Goal: Obtain resource: Download file/media

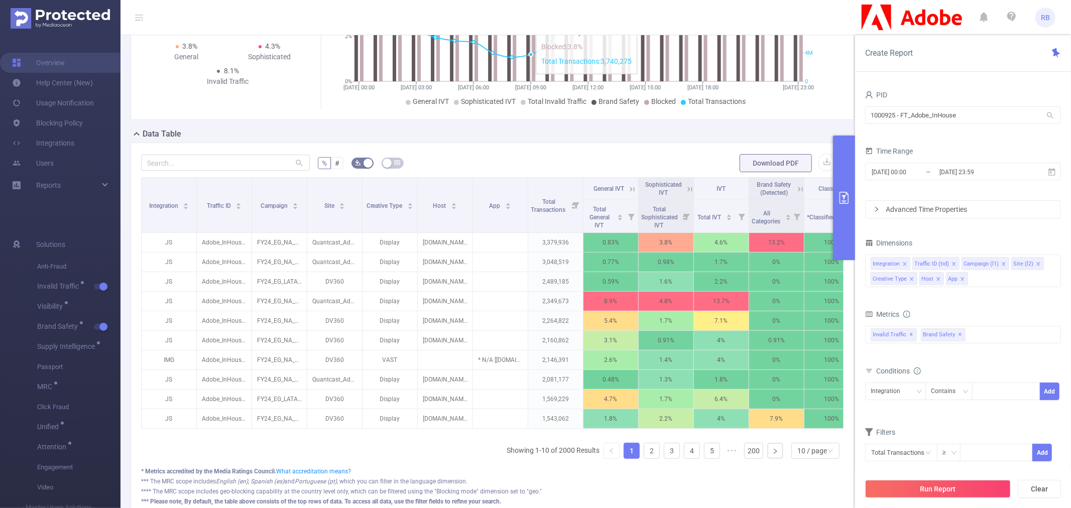
scroll to position [242, 0]
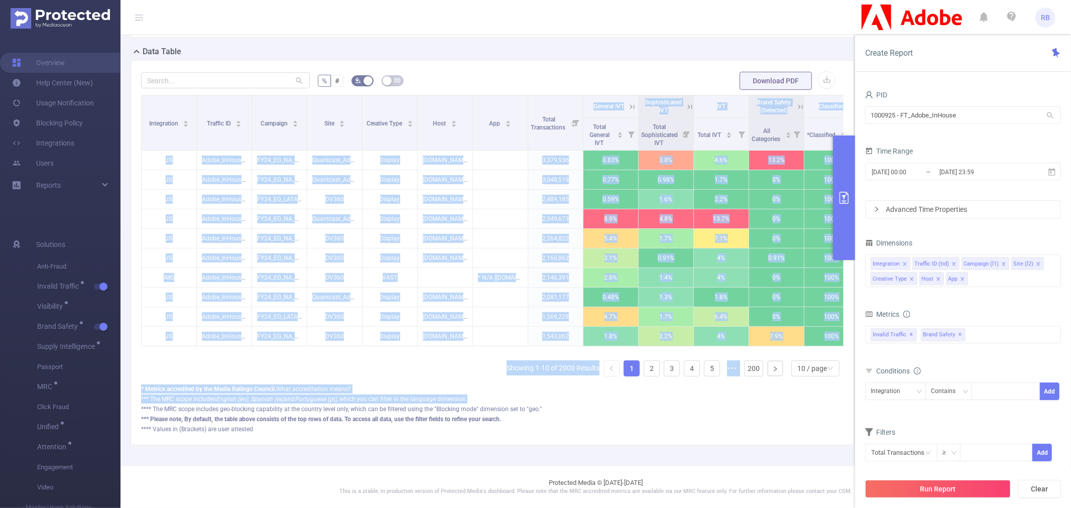
drag, startPoint x: 448, startPoint y: 343, endPoint x: 740, endPoint y: 394, distance: 296.6
click at [740, 394] on div "% # Download PDF Integration Traffic ID Campaign Site Creative Type Host App To…" at bounding box center [492, 252] width 702 height 363
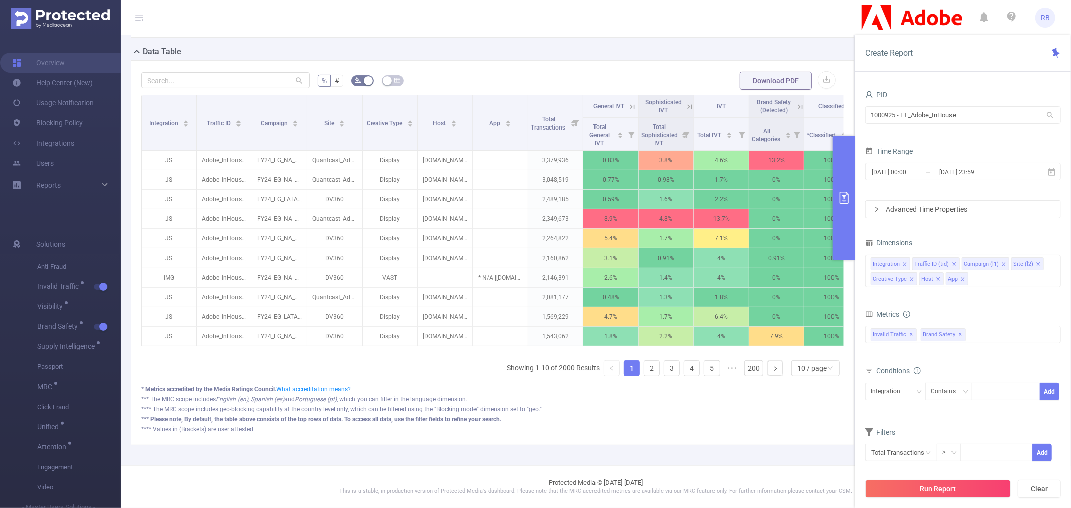
click at [515, 427] on div "**** Values in (Brackets) are user attested" at bounding box center [492, 429] width 702 height 9
click at [956, 497] on button "Run Report" at bounding box center [938, 489] width 146 height 18
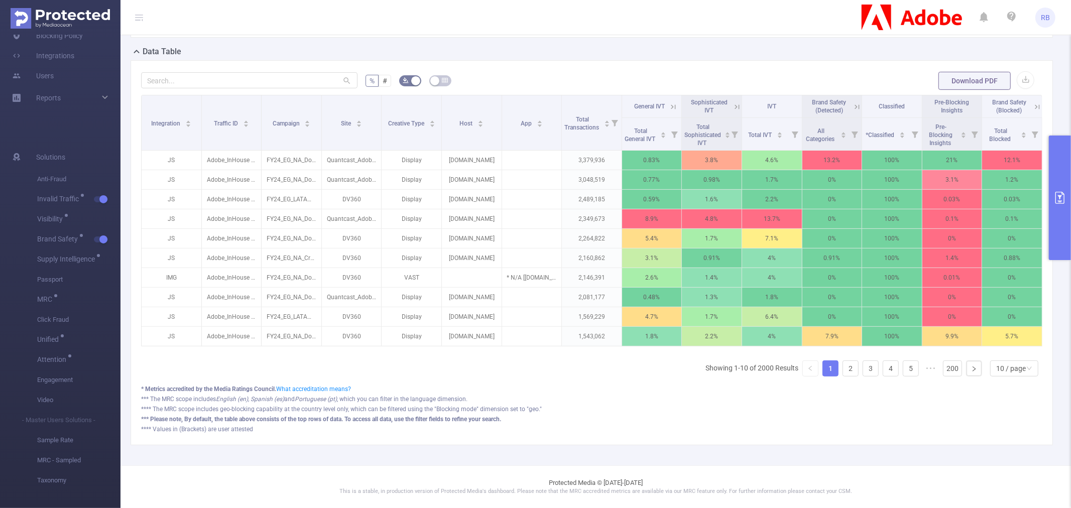
scroll to position [0, 2]
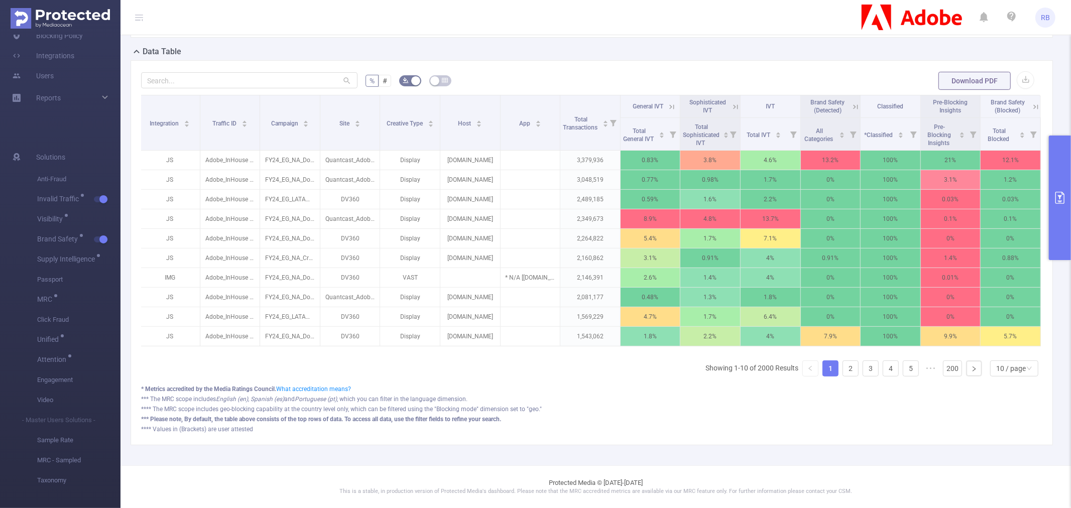
click at [1031, 102] on icon at bounding box center [1035, 106] width 9 height 9
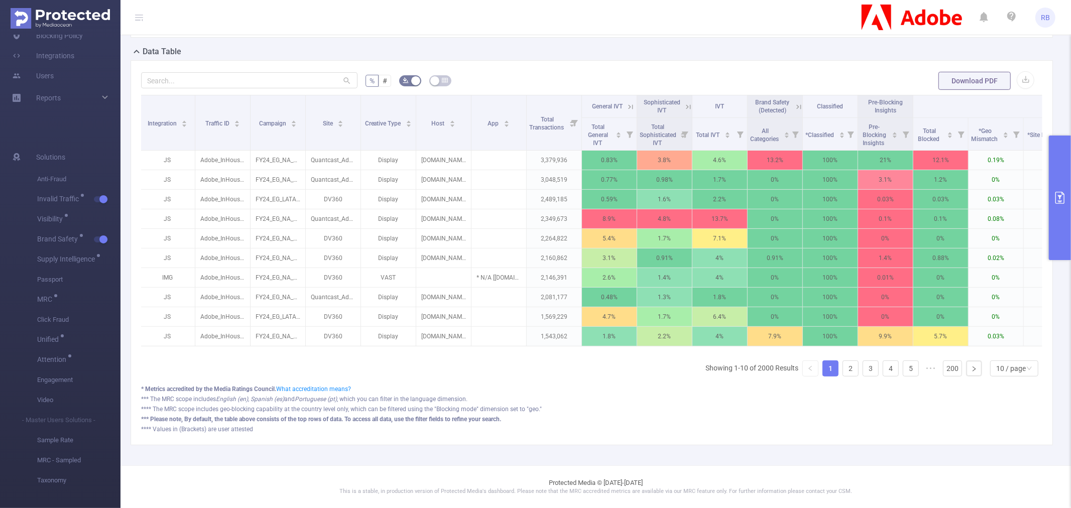
scroll to position [0, 435]
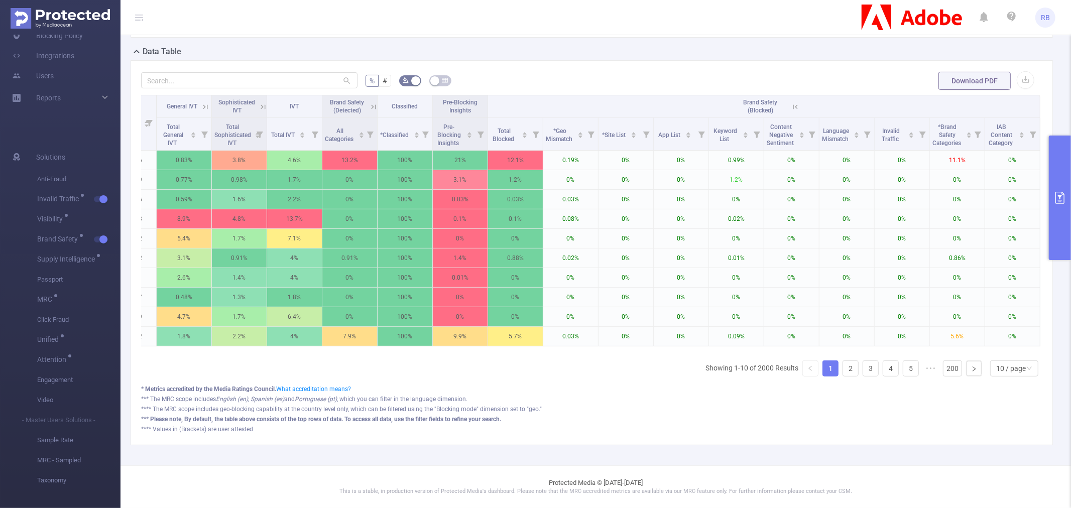
click at [1066, 222] on button "primary" at bounding box center [1060, 198] width 22 height 124
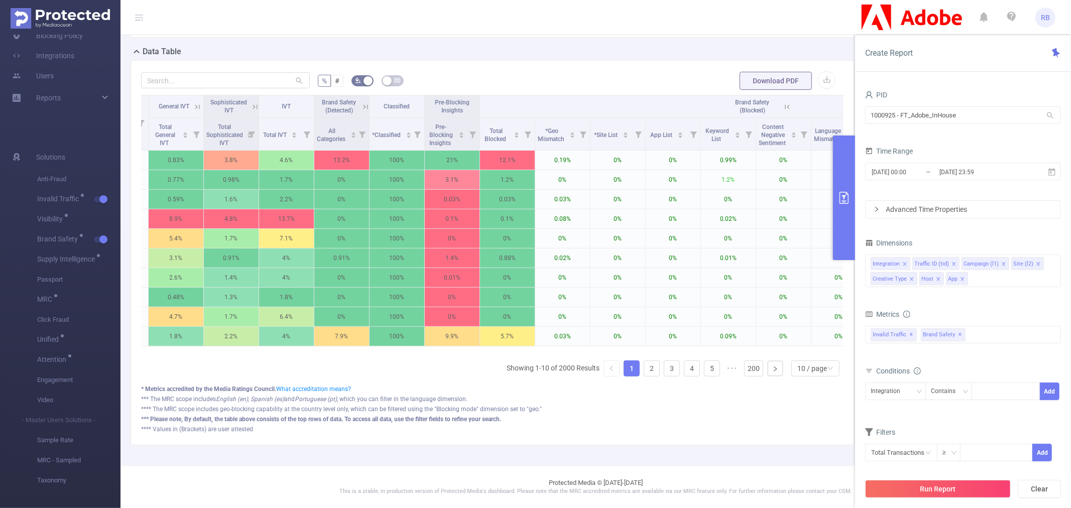
click at [973, 323] on div "Metrics Total General IVT Data Centers Disclosed Bots Known Crawlers Irregular …" at bounding box center [963, 335] width 196 height 56
click at [979, 328] on div "Invalid Traffic ✕ Brand Safety ✕" at bounding box center [963, 335] width 196 height 18
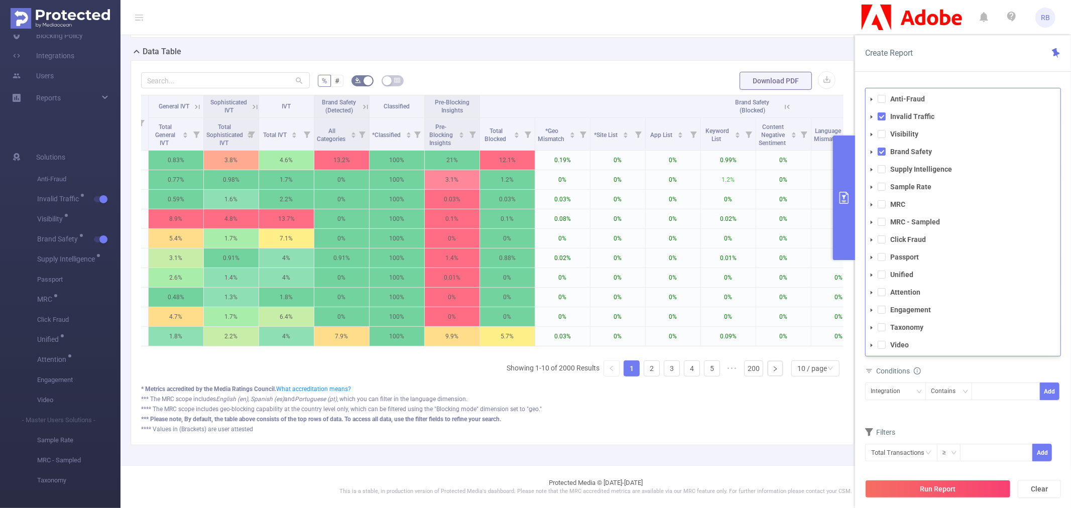
click at [944, 362] on div "Metrics Total General IVT Data Centers Disclosed Bots Known Crawlers Irregular …" at bounding box center [963, 335] width 196 height 56
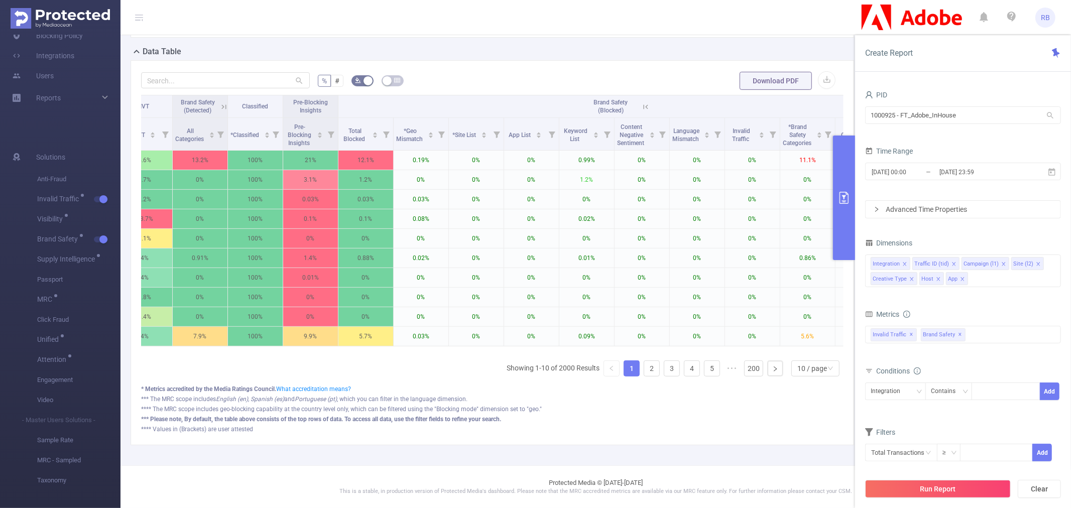
scroll to position [0, 549]
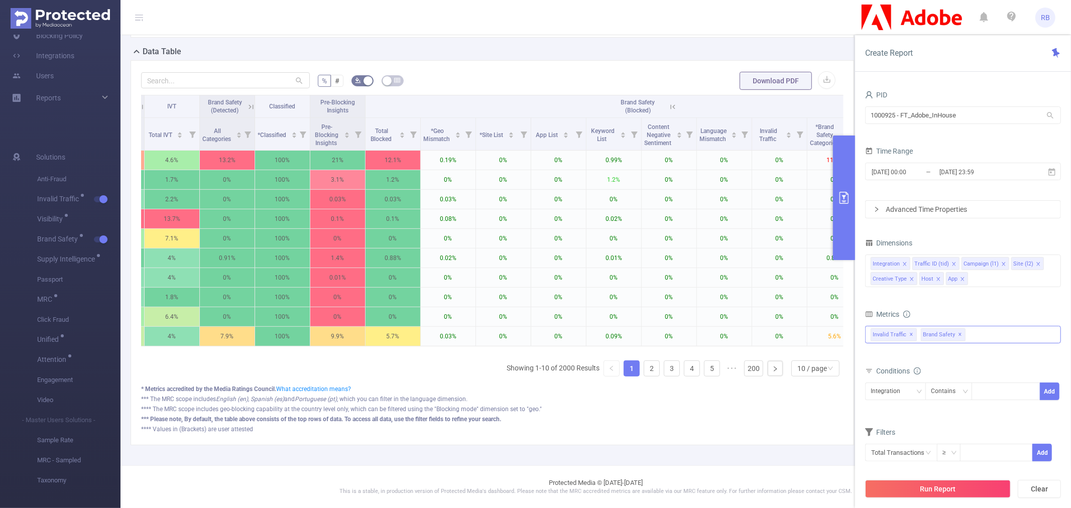
click at [968, 340] on div "Invalid Traffic ✕ Brand Safety ✕ Anti-Fraud Invalid Traffic Visibility Brand Sa…" at bounding box center [963, 335] width 196 height 18
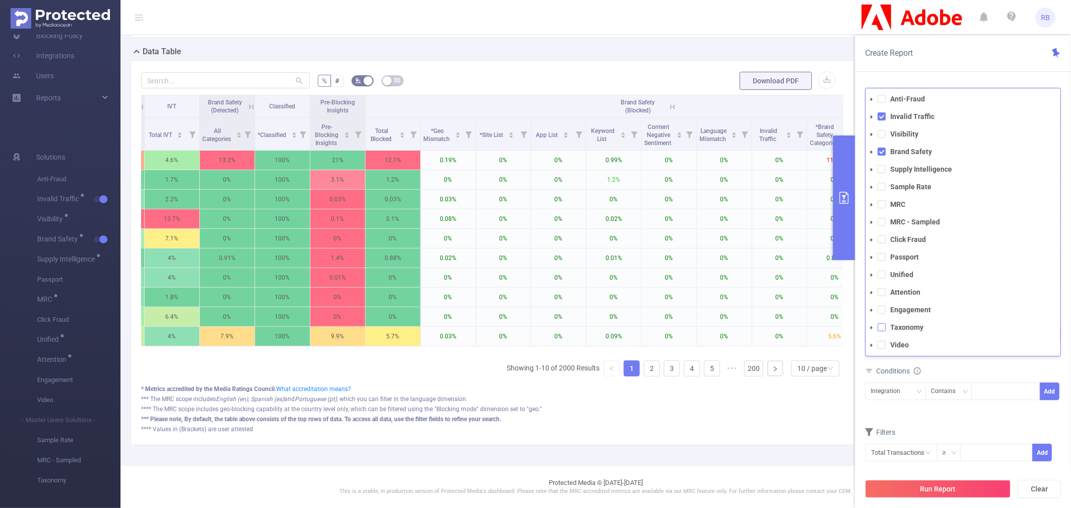
click at [877, 324] on span at bounding box center [881, 327] width 8 height 8
click at [909, 487] on button "Run Report" at bounding box center [938, 489] width 146 height 18
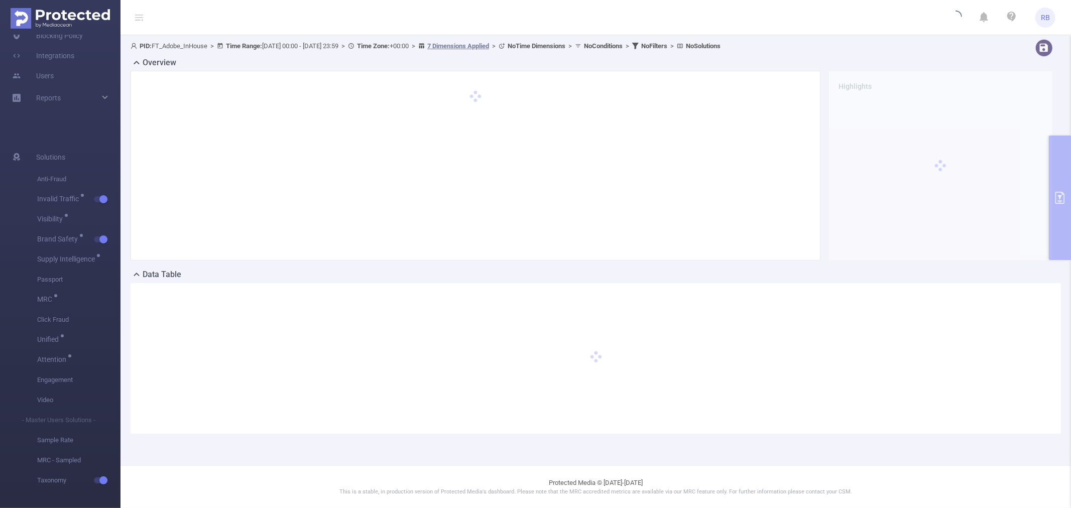
scroll to position [0, 0]
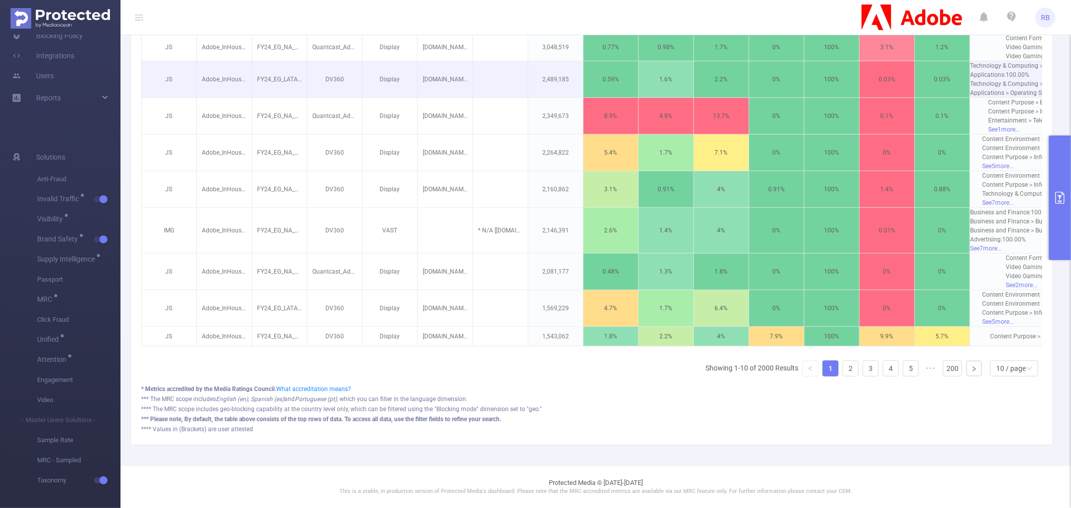
scroll to position [66, 0]
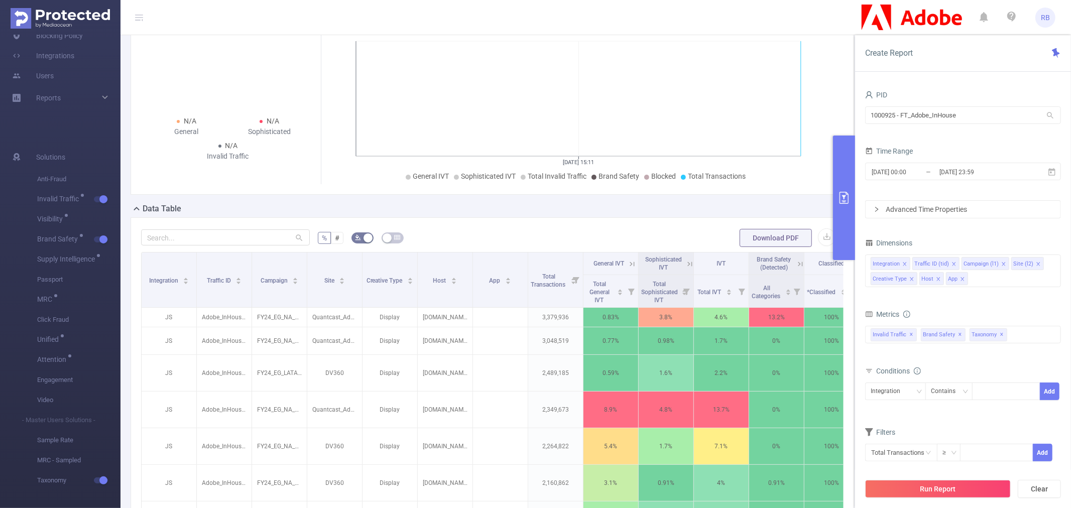
click at [848, 221] on button "primary" at bounding box center [844, 198] width 22 height 124
click at [847, 197] on icon "primary" at bounding box center [844, 198] width 12 height 12
click at [839, 210] on button "primary" at bounding box center [844, 198] width 22 height 124
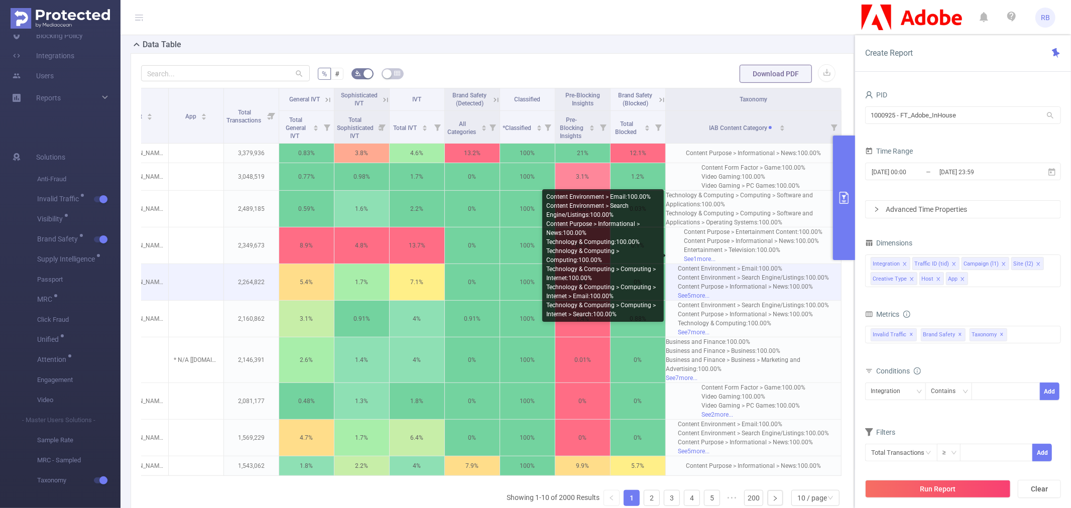
scroll to position [211, 0]
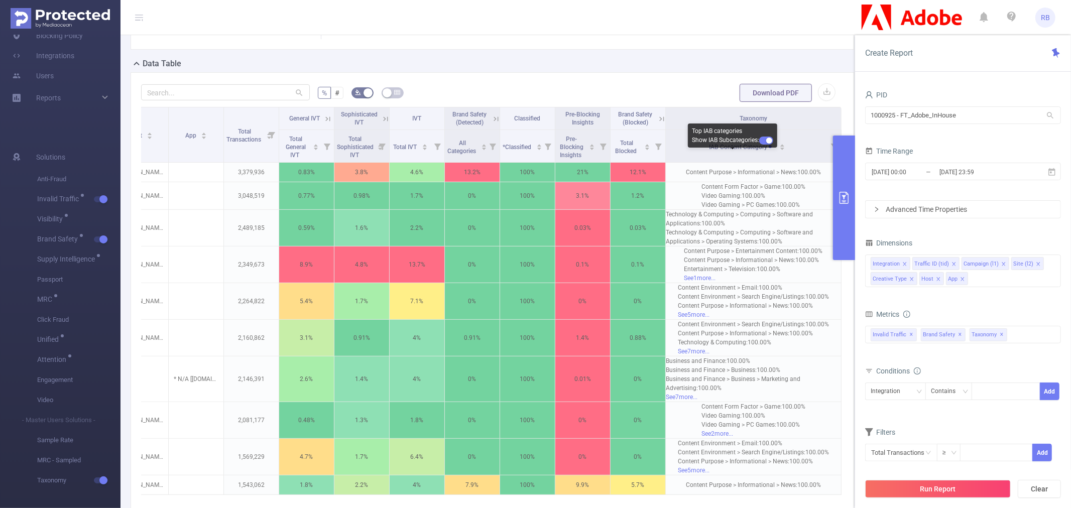
click at [767, 139] on button "button" at bounding box center [766, 141] width 14 height 8
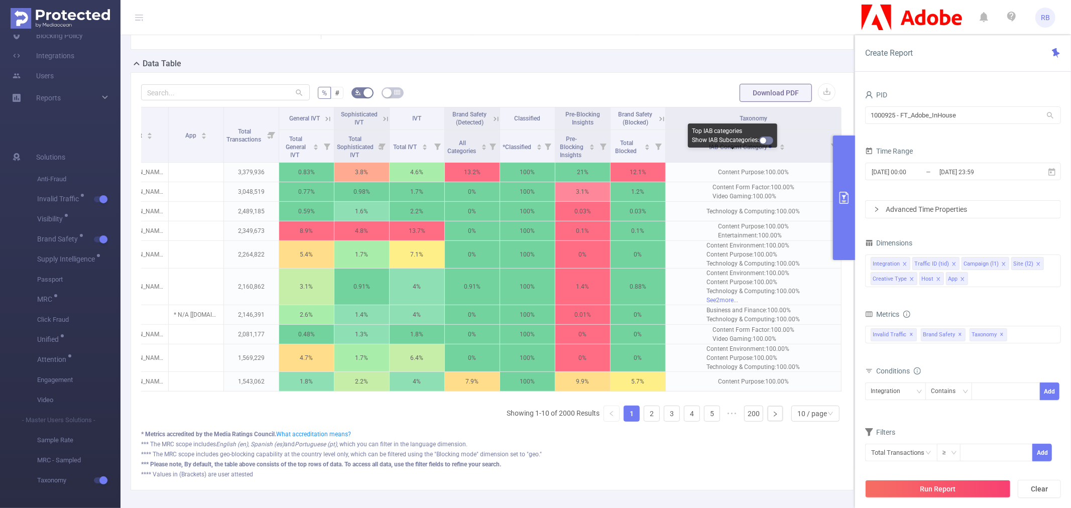
click at [765, 139] on button "button" at bounding box center [766, 141] width 14 height 8
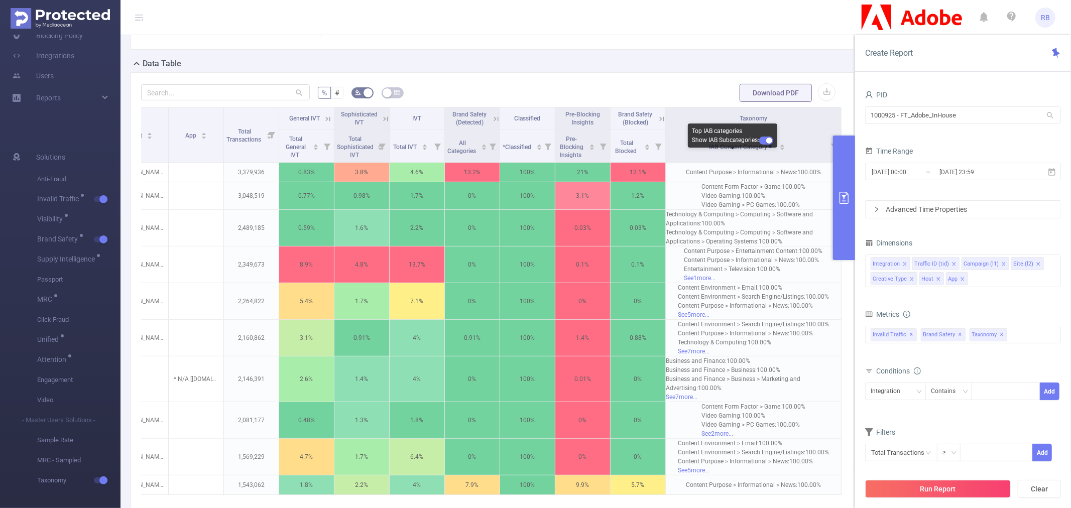
click at [765, 139] on button "button" at bounding box center [766, 141] width 14 height 8
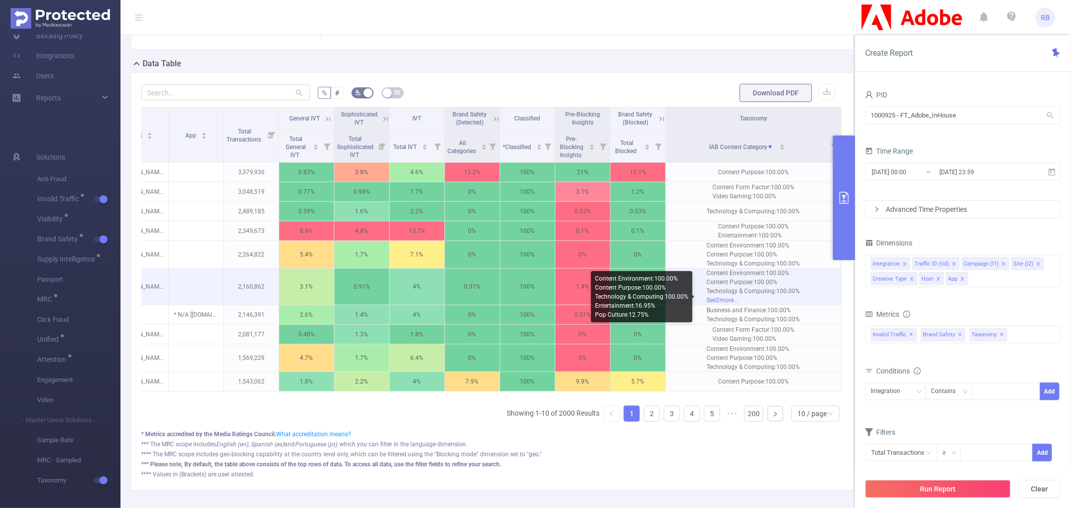
click at [723, 305] on div "See 2 more..." at bounding box center [753, 300] width 93 height 9
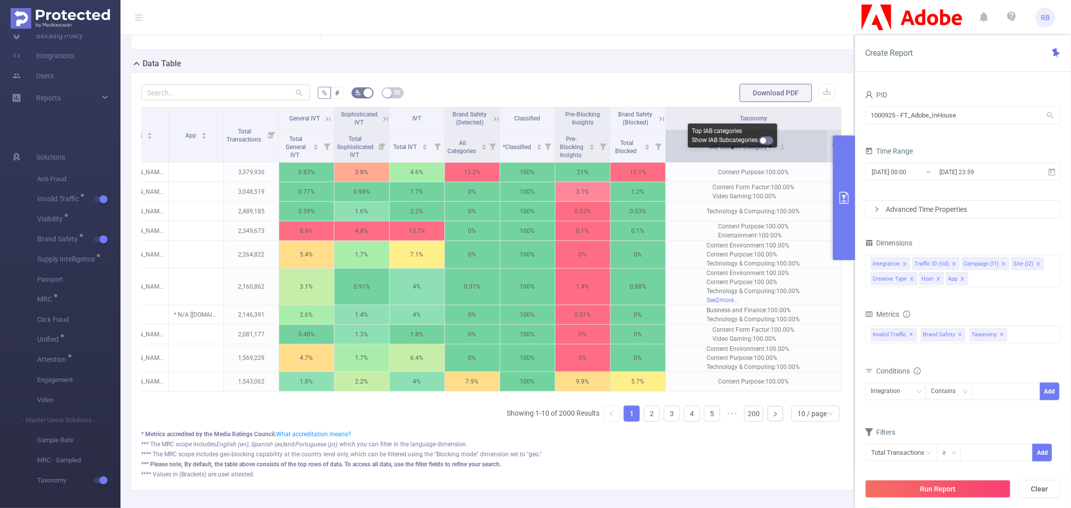
click at [768, 148] on span at bounding box center [769, 146] width 3 height 3
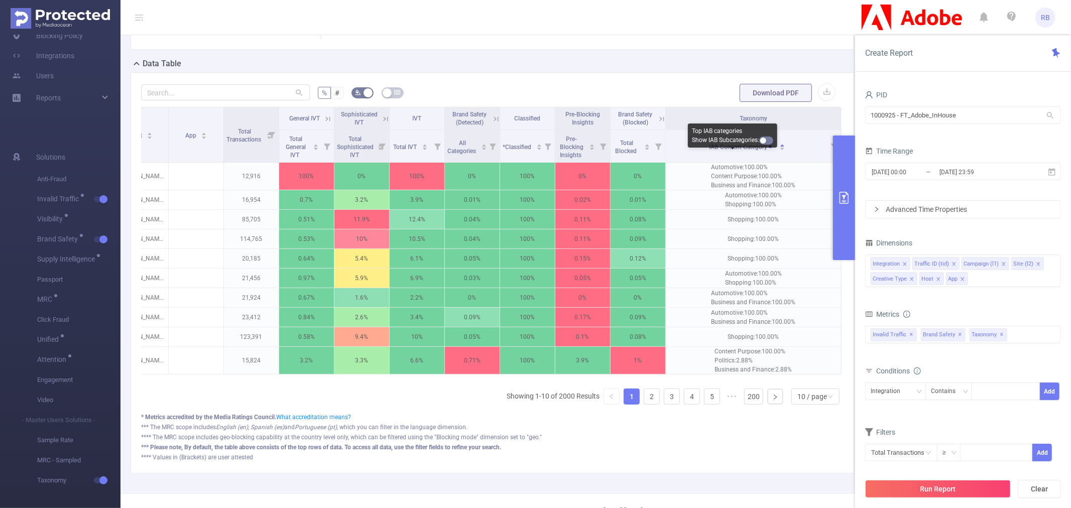
click at [766, 143] on button "button" at bounding box center [766, 141] width 14 height 8
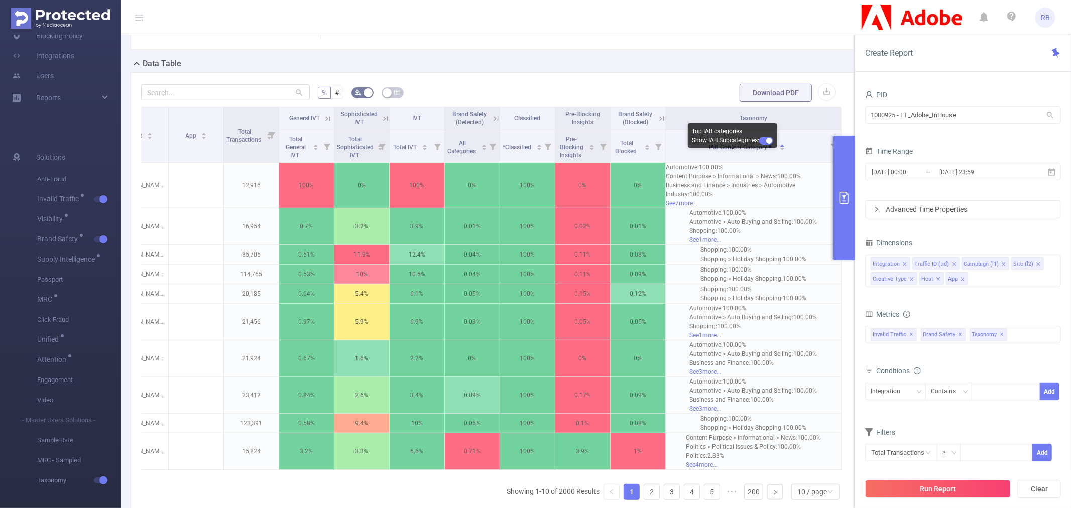
click at [767, 138] on button "button" at bounding box center [766, 141] width 14 height 8
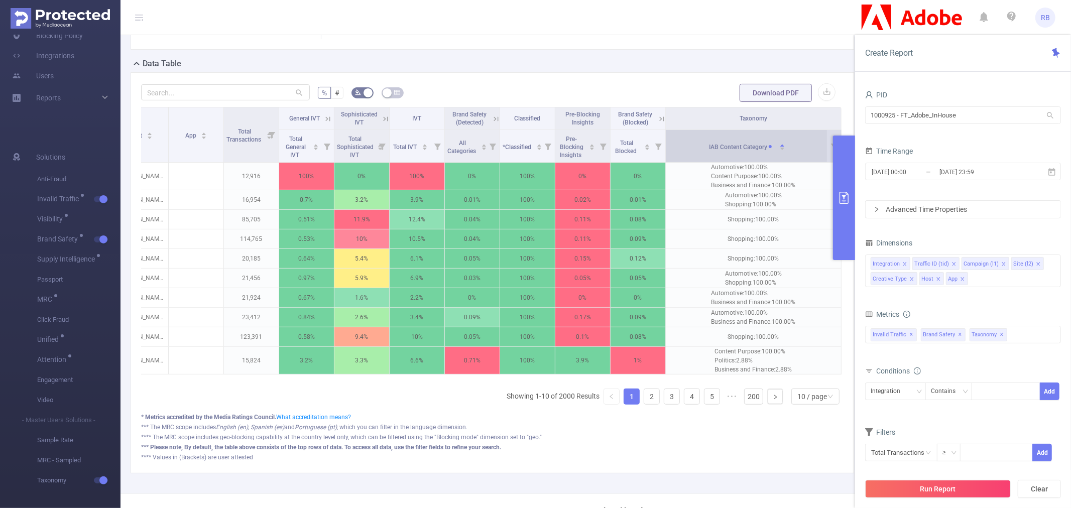
click at [785, 151] on div "IAB Content Category" at bounding box center [747, 146] width 76 height 11
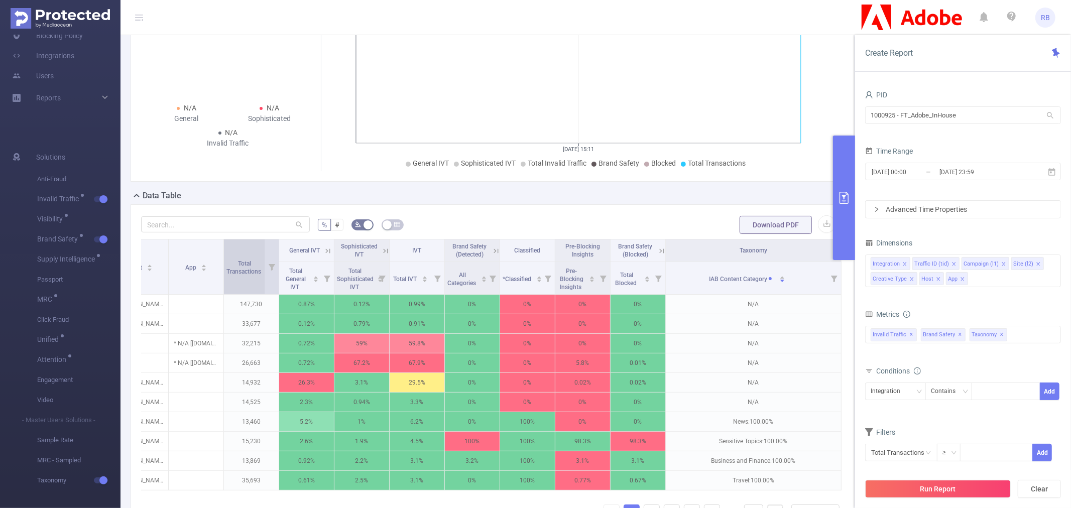
scroll to position [99, 0]
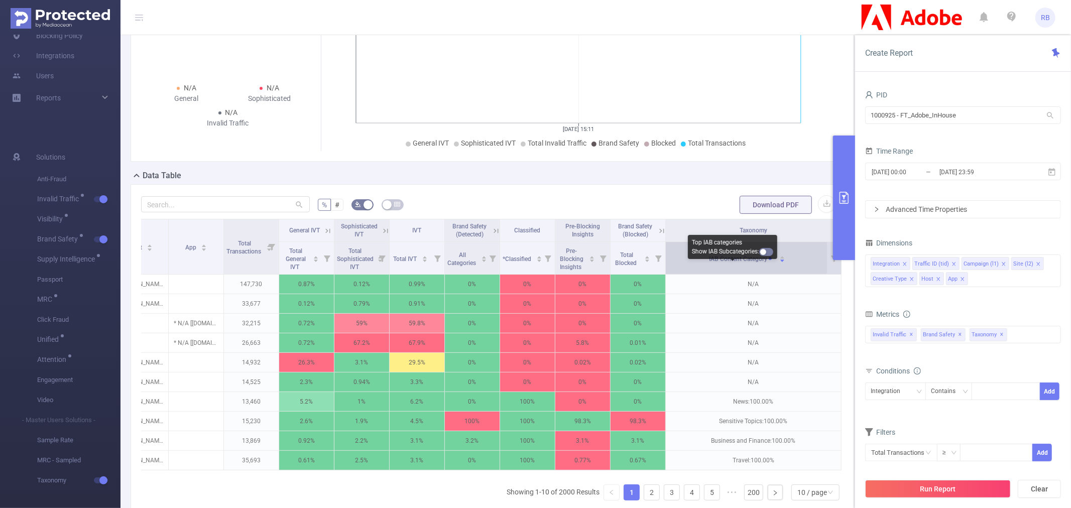
click at [768, 263] on span at bounding box center [771, 258] width 7 height 8
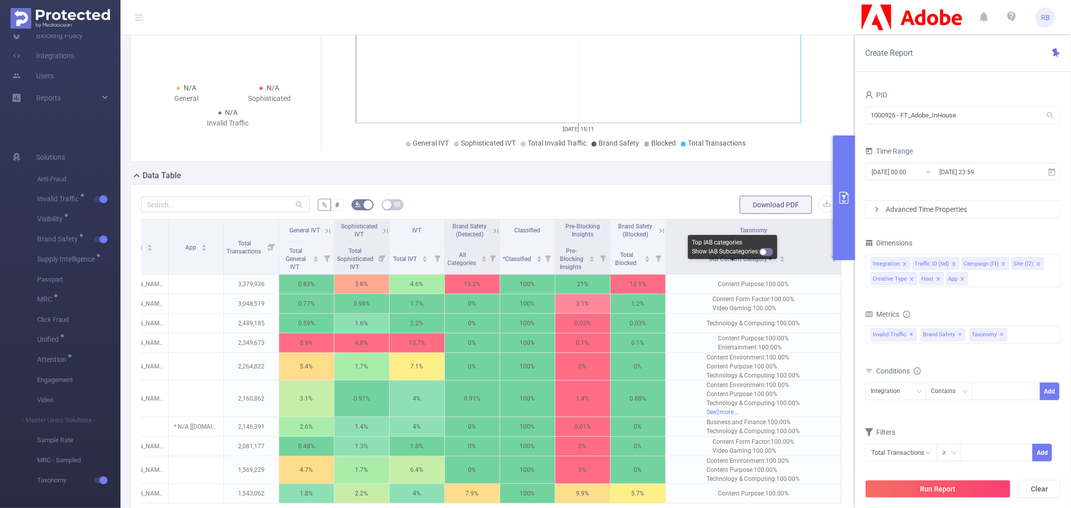
click at [766, 251] on button "button" at bounding box center [766, 252] width 14 height 8
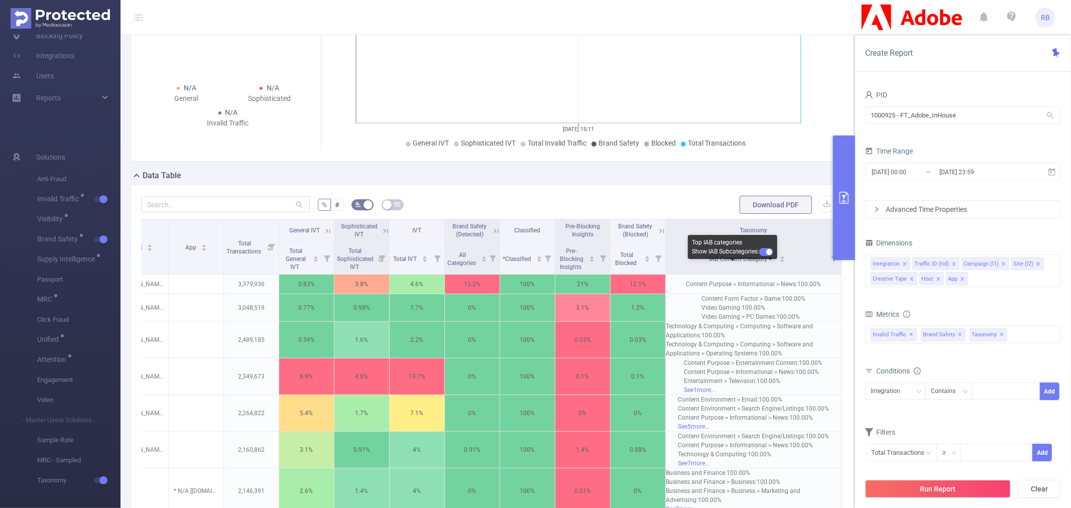
click at [766, 251] on button "button" at bounding box center [766, 252] width 14 height 8
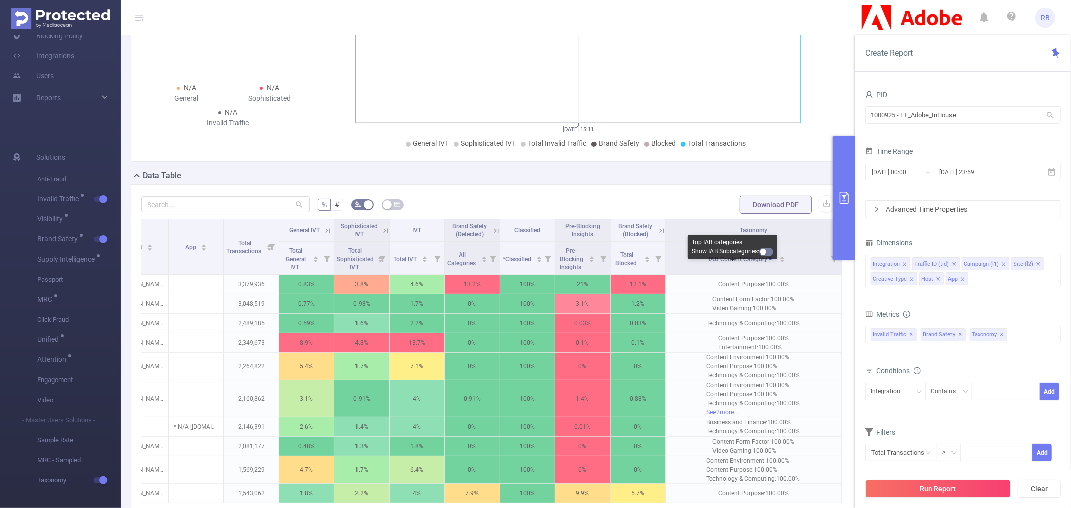
click at [766, 251] on button "button" at bounding box center [766, 252] width 14 height 8
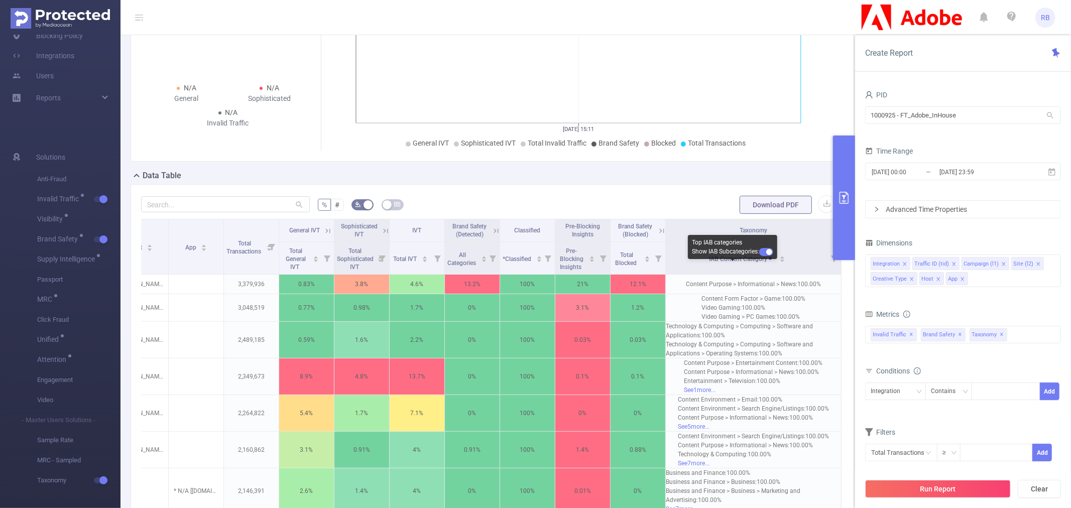
click at [761, 252] on button "button" at bounding box center [766, 252] width 14 height 8
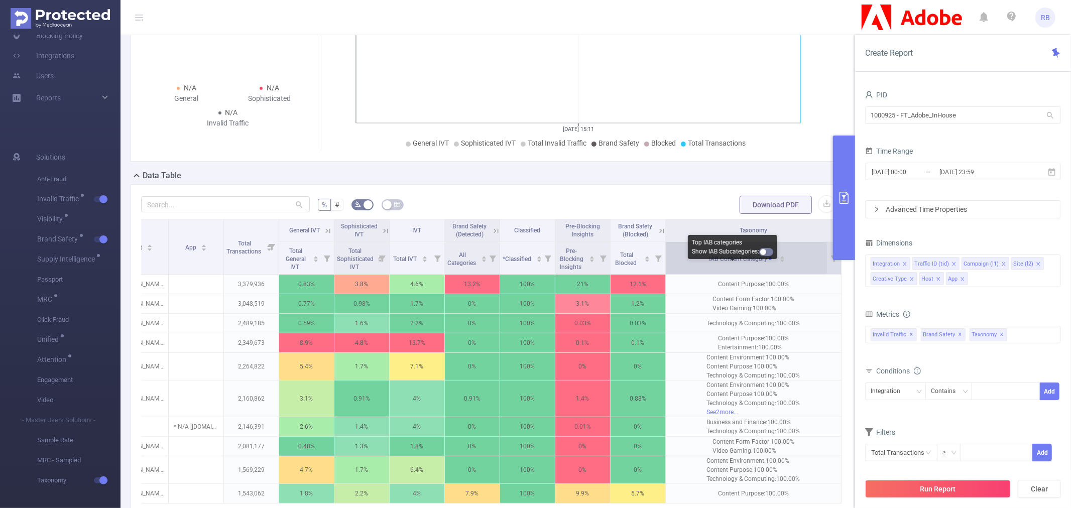
click at [759, 263] on span "IAB Content Category" at bounding box center [742, 258] width 67 height 7
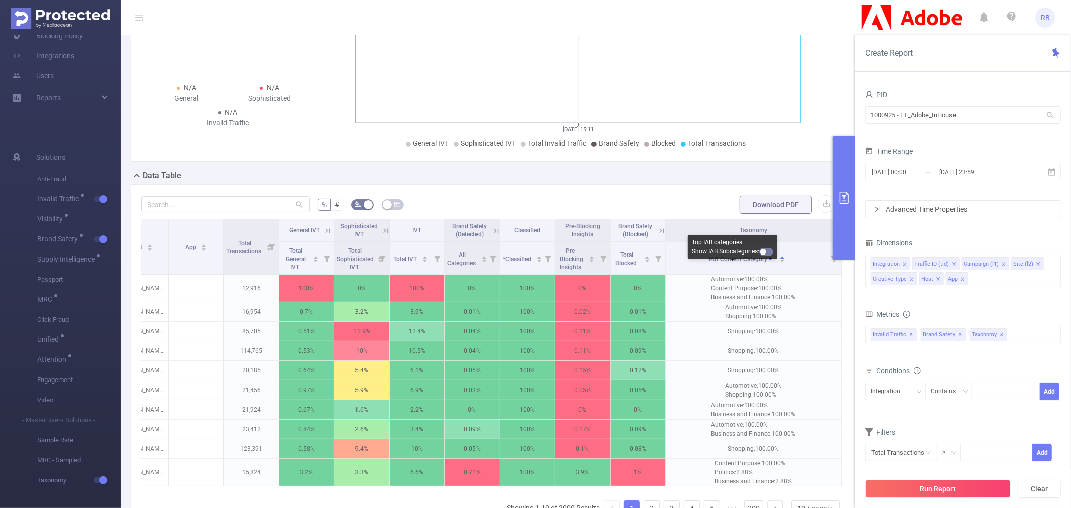
click at [765, 252] on button "button" at bounding box center [766, 252] width 14 height 8
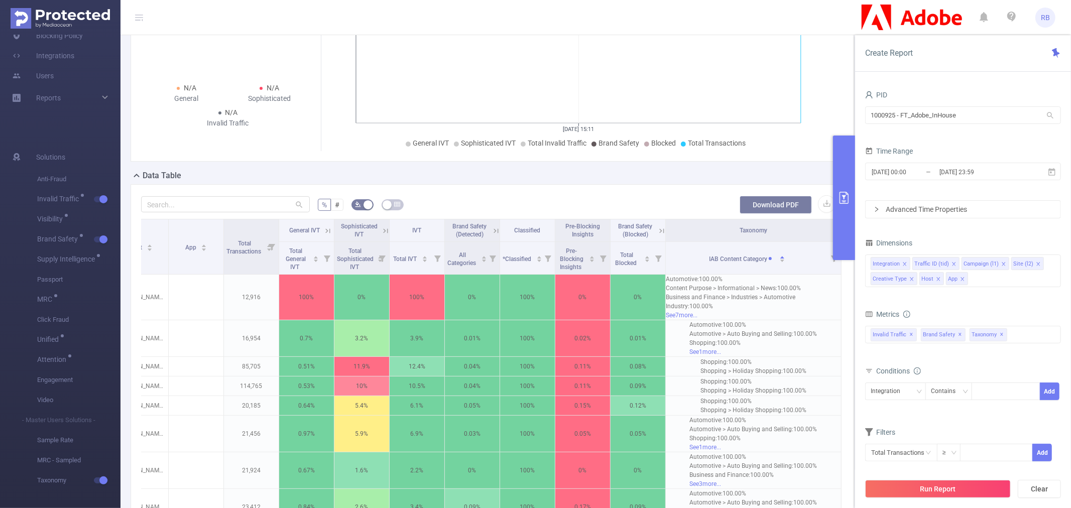
click at [775, 214] on button "Download PDF" at bounding box center [775, 205] width 72 height 18
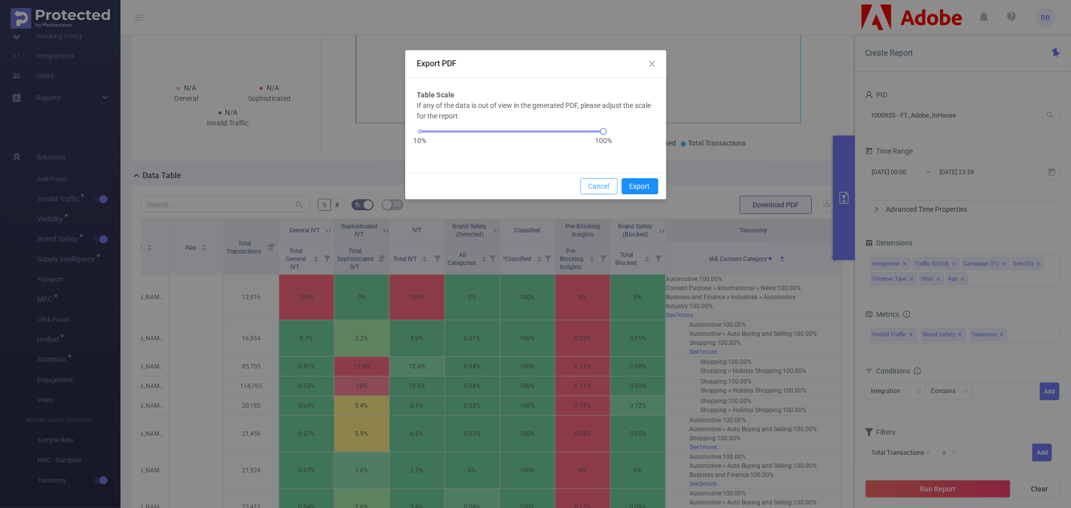
click at [605, 181] on button "Cancel" at bounding box center [598, 186] width 37 height 16
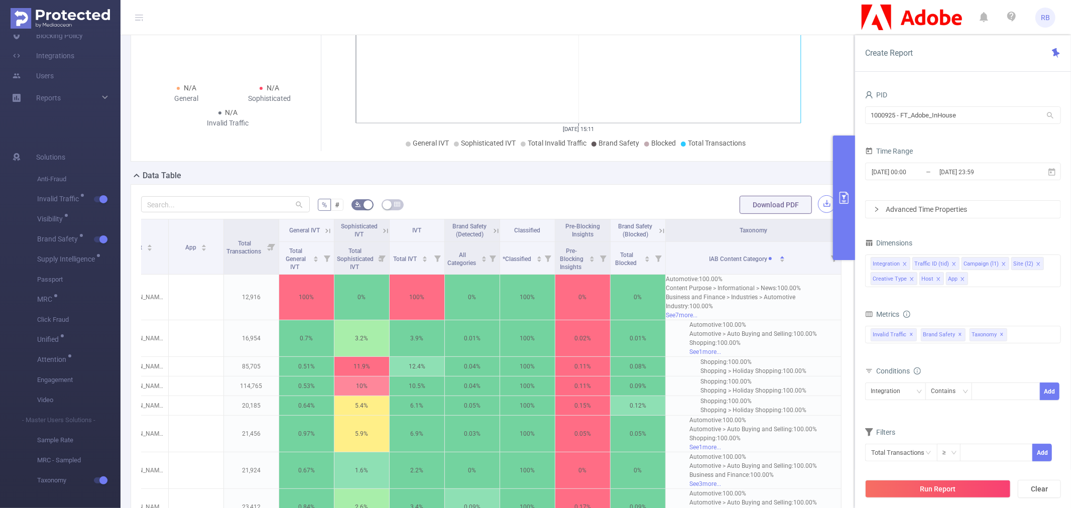
click at [819, 209] on button "button" at bounding box center [827, 204] width 18 height 18
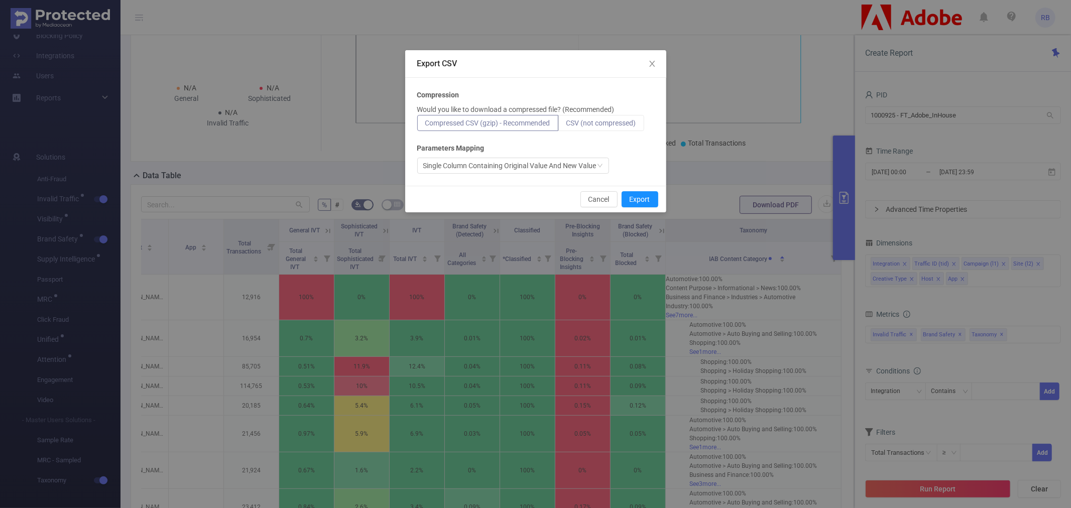
click at [575, 125] on span "CSV (not compressed)" at bounding box center [601, 123] width 70 height 8
click at [566, 125] on input "CSV (not compressed)" at bounding box center [566, 125] width 0 height 0
click at [637, 199] on button "Export" at bounding box center [639, 199] width 37 height 16
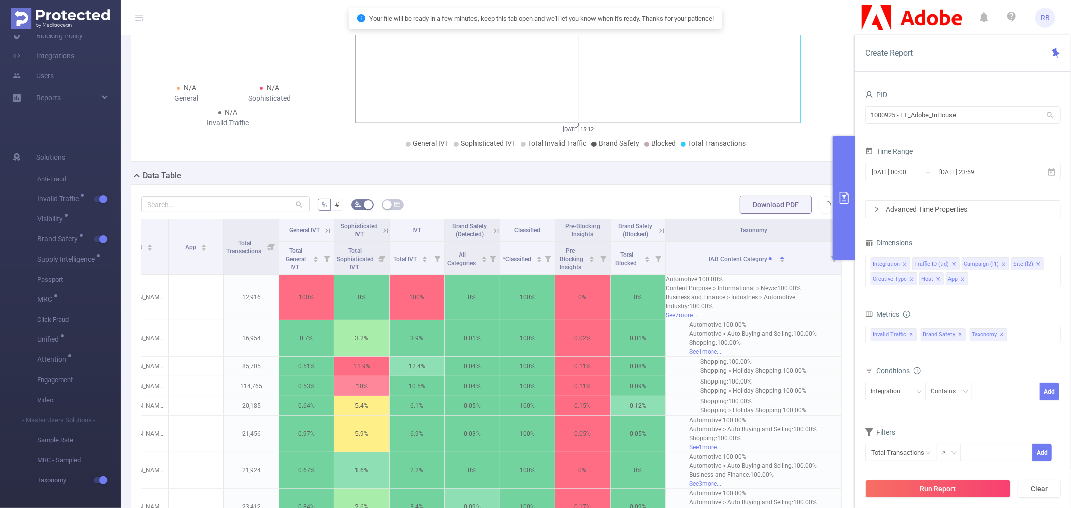
click at [488, 14] on div "Your file will be ready in a few minutes, keep this tab open and we'll let you …" at bounding box center [535, 18] width 373 height 21
drag, startPoint x: 505, startPoint y: 15, endPoint x: 593, endPoint y: 13, distance: 88.4
click at [573, 14] on p "Your file will be ready in a few minutes, keep this tab open and we'll let you …" at bounding box center [541, 19] width 345 height 10
click at [612, 14] on p "Your file will be ready in a few minutes, keep this tab open and we'll let you …" at bounding box center [541, 19] width 345 height 10
drag, startPoint x: 643, startPoint y: 17, endPoint x: 651, endPoint y: 17, distance: 8.0
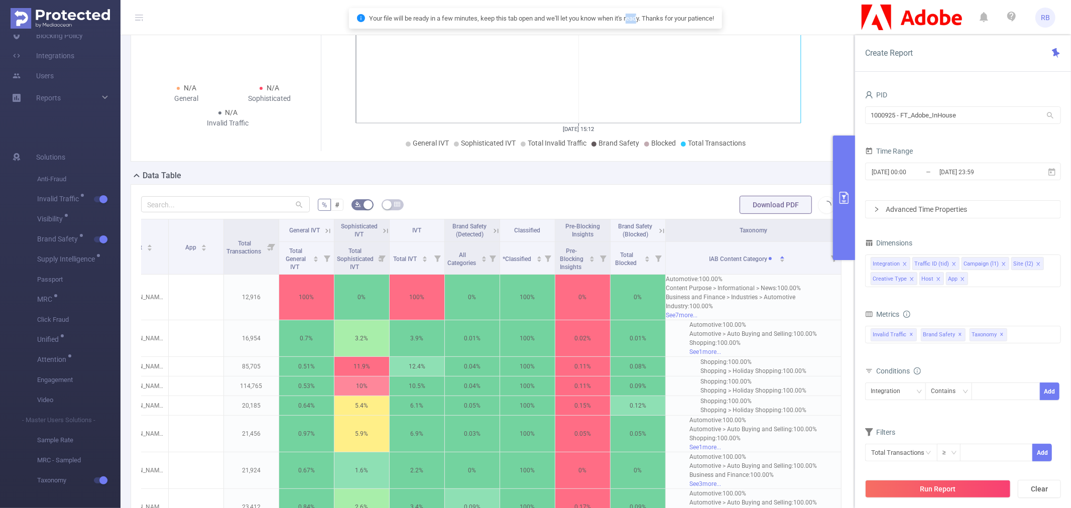
click at [651, 17] on p "Your file will be ready in a few minutes, keep this tab open and we'll let you …" at bounding box center [541, 19] width 345 height 10
click at [684, 16] on p "Your file will be ready in a few minutes, keep this tab open and we'll let you …" at bounding box center [541, 19] width 345 height 10
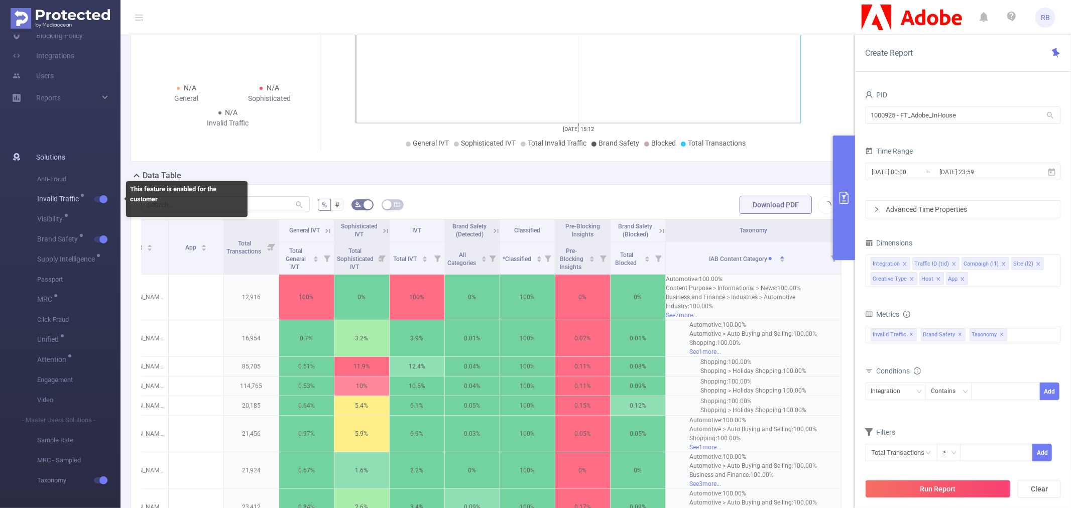
click at [99, 196] on button "button" at bounding box center [101, 199] width 14 height 6
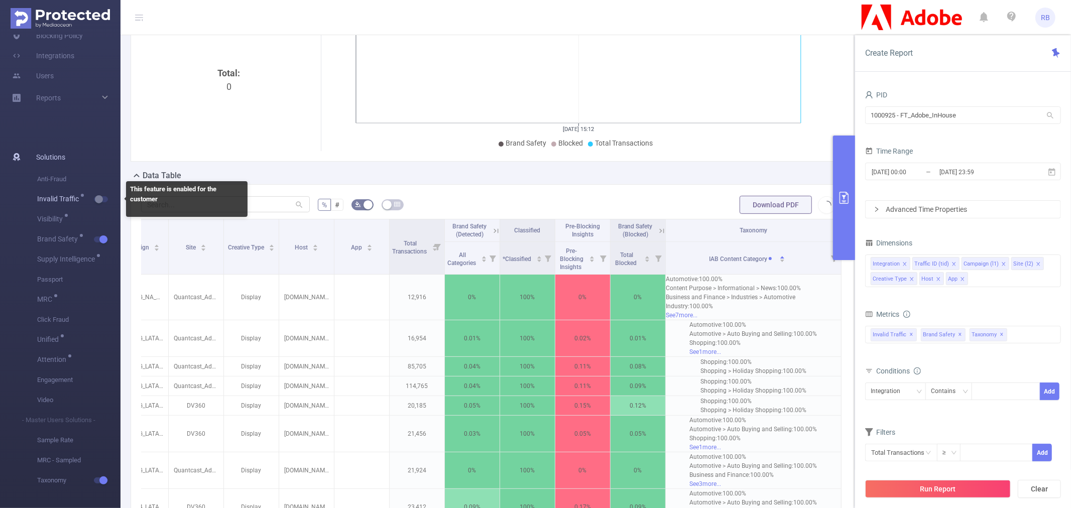
scroll to position [0, 147]
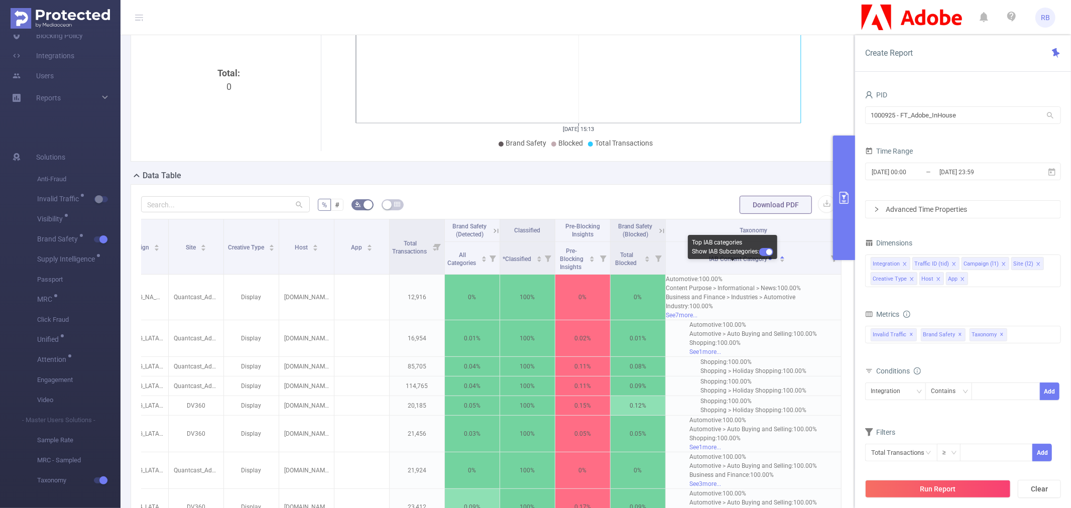
click at [765, 253] on button "button" at bounding box center [766, 252] width 14 height 8
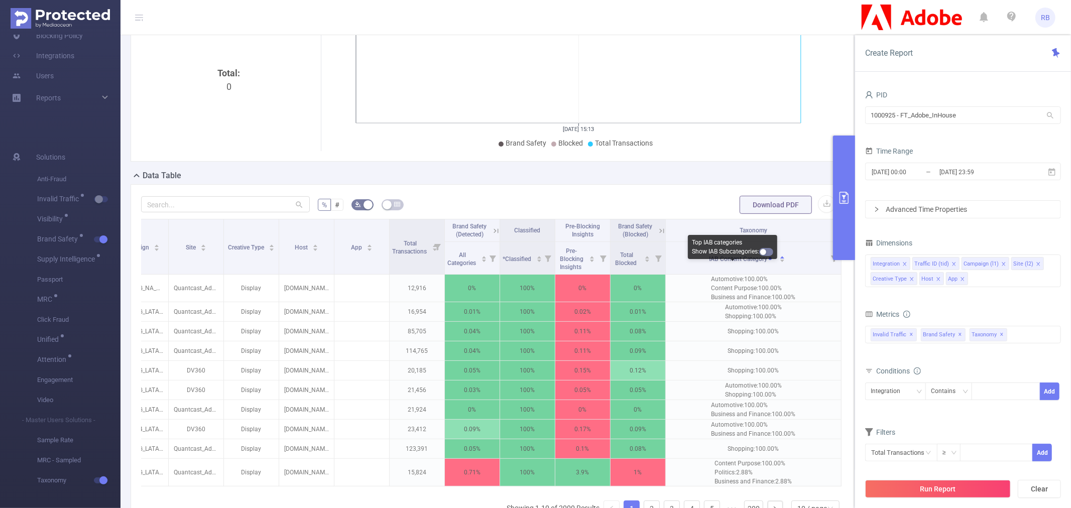
click at [765, 253] on button "button" at bounding box center [766, 252] width 14 height 8
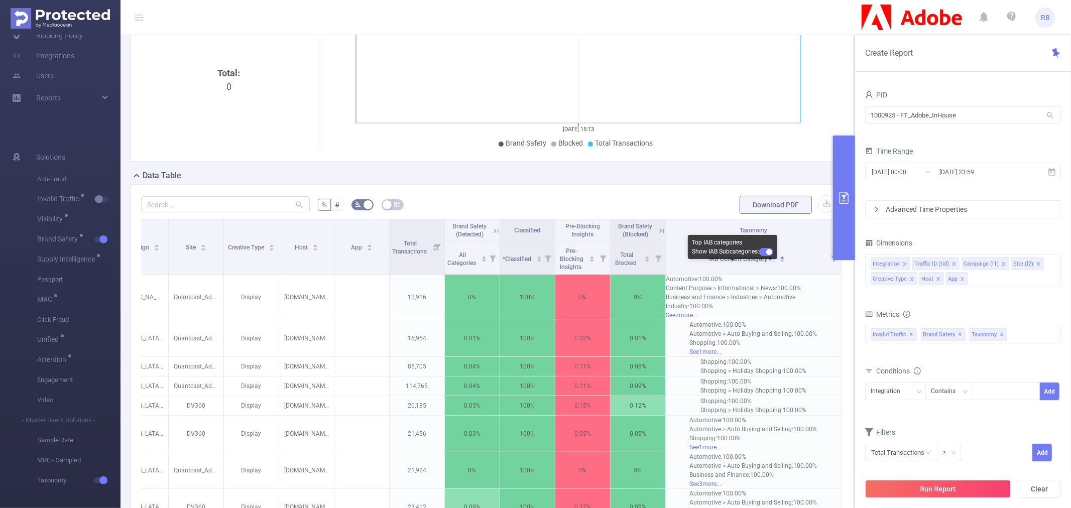
click at [765, 253] on button "button" at bounding box center [766, 252] width 14 height 8
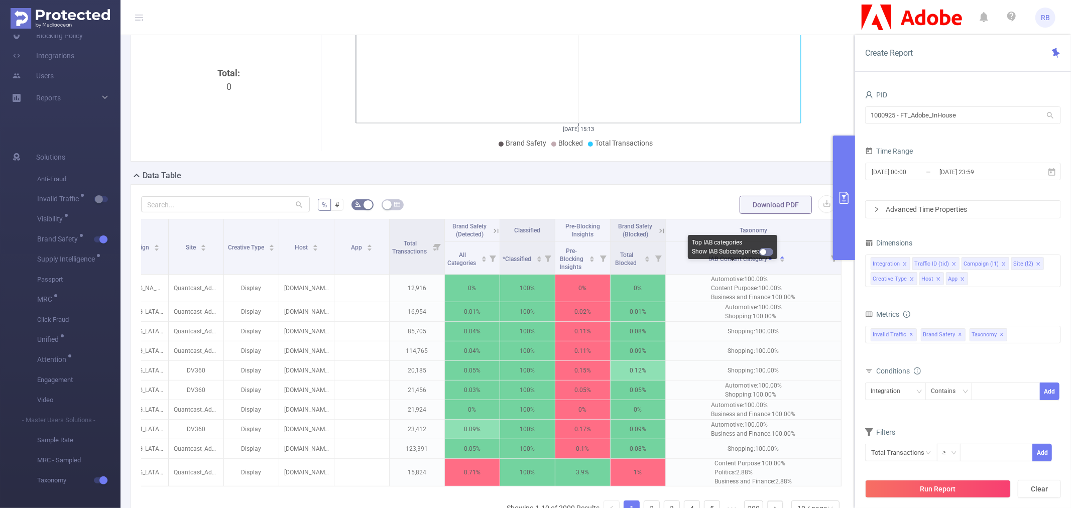
click at [765, 253] on button "button" at bounding box center [766, 252] width 14 height 8
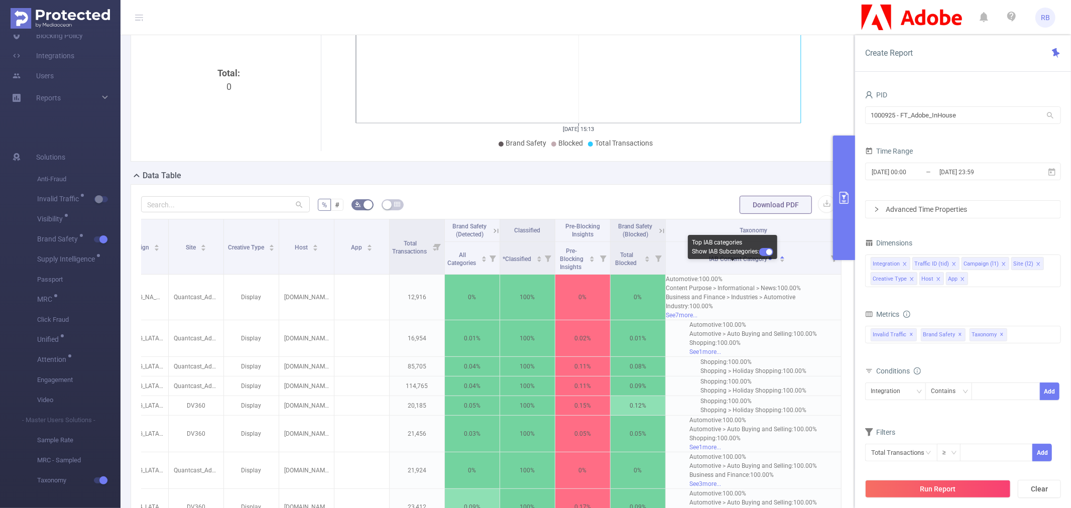
click at [765, 253] on button "button" at bounding box center [766, 252] width 14 height 8
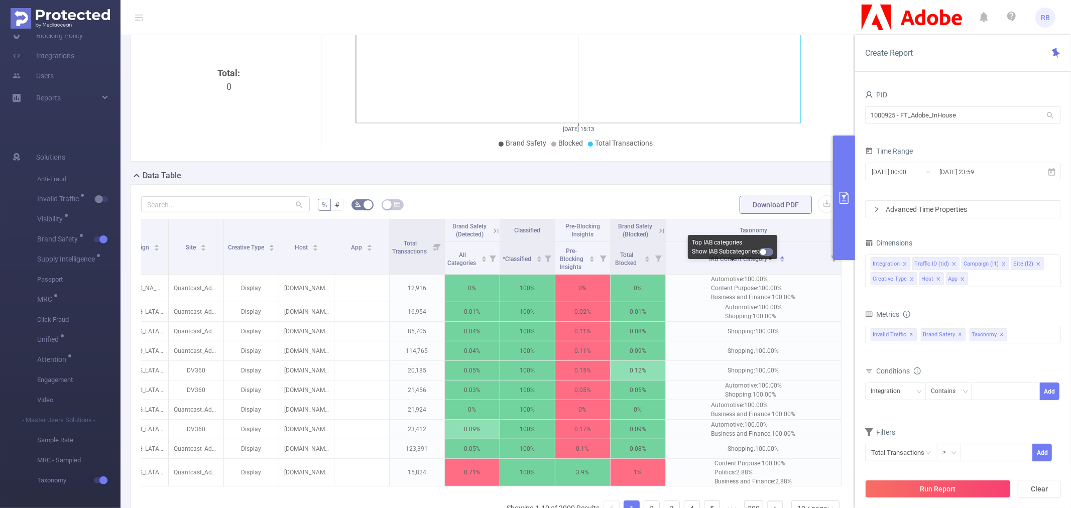
click at [765, 253] on button "button" at bounding box center [766, 252] width 14 height 8
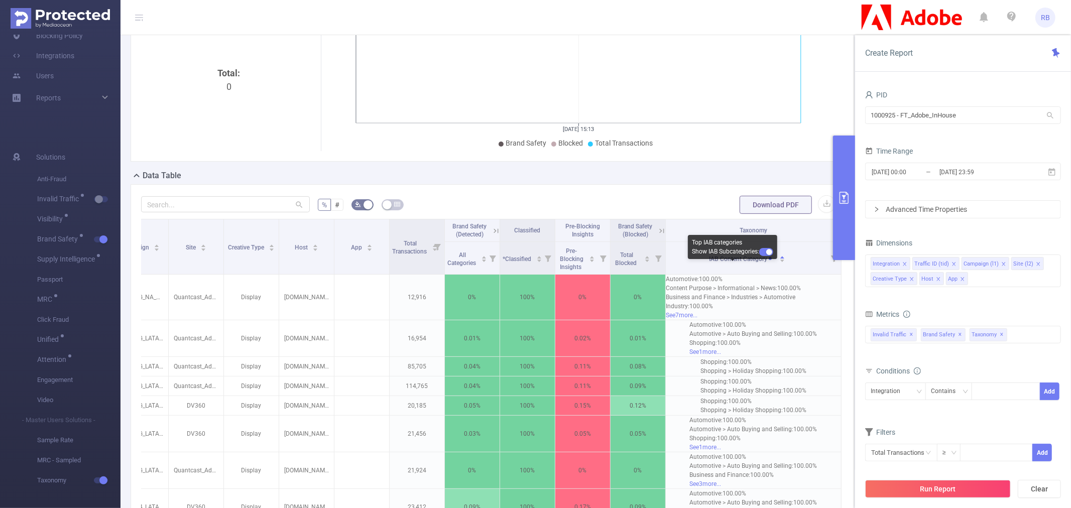
click at [765, 253] on button "button" at bounding box center [766, 252] width 14 height 8
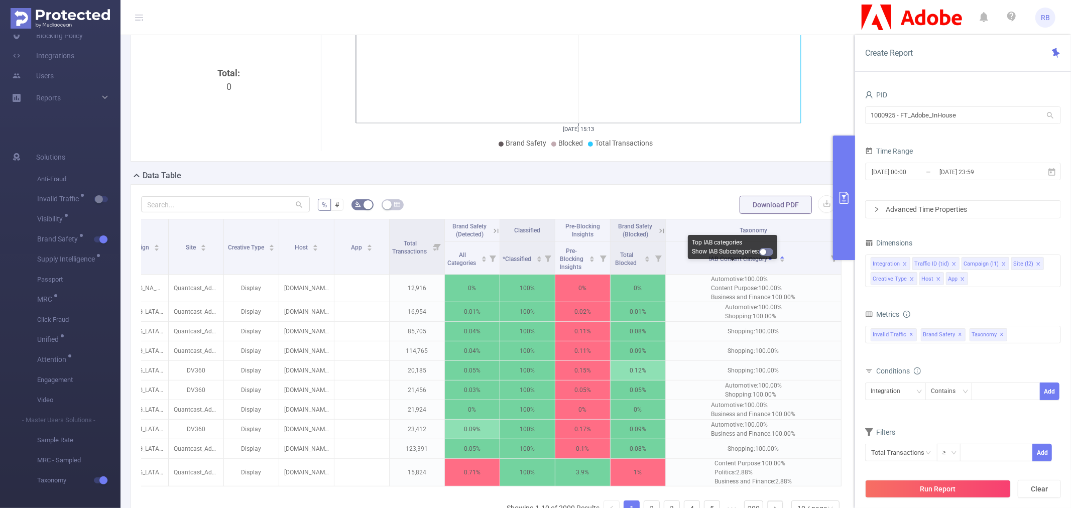
click at [765, 253] on button "button" at bounding box center [766, 252] width 14 height 8
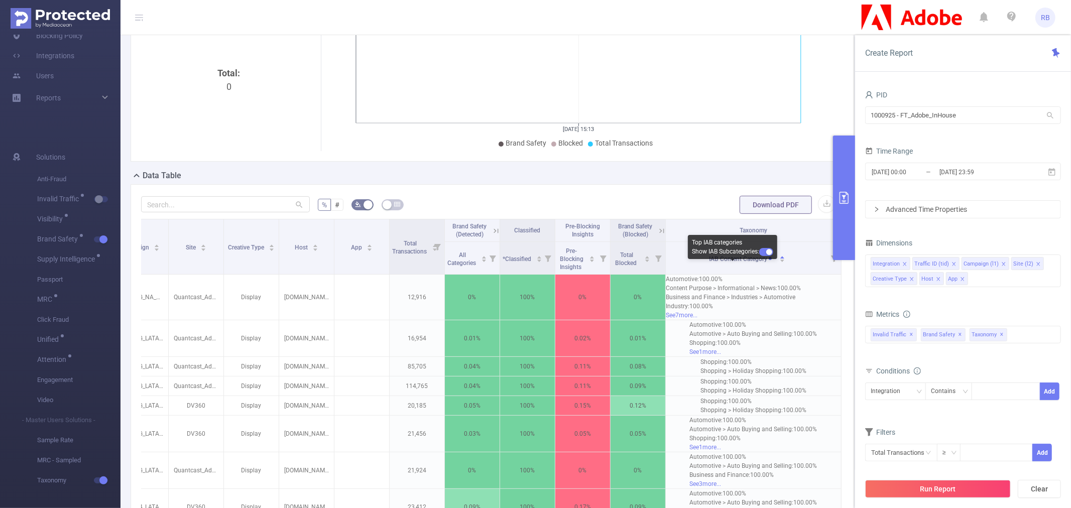
click at [765, 253] on button "button" at bounding box center [766, 252] width 14 height 8
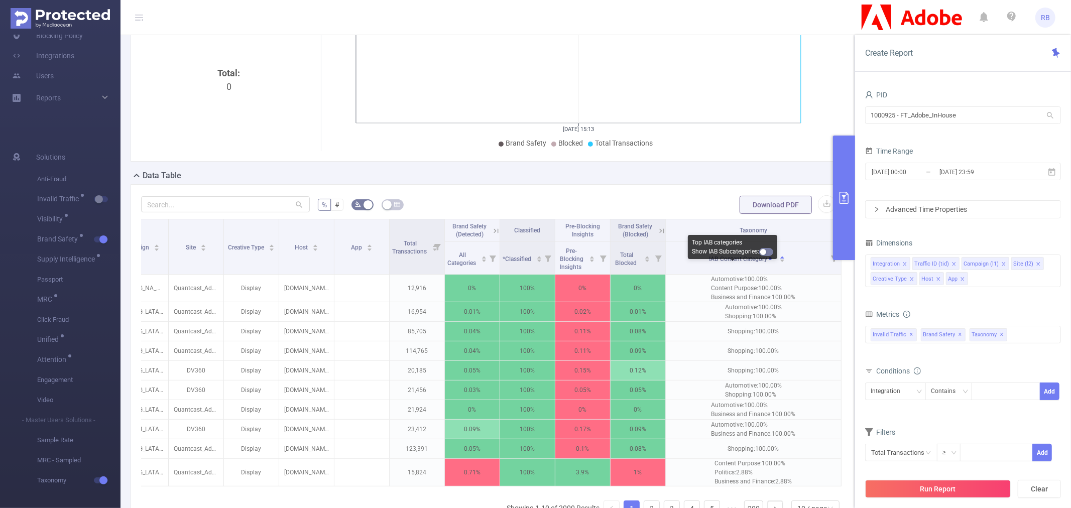
click at [765, 253] on button "button" at bounding box center [766, 252] width 14 height 8
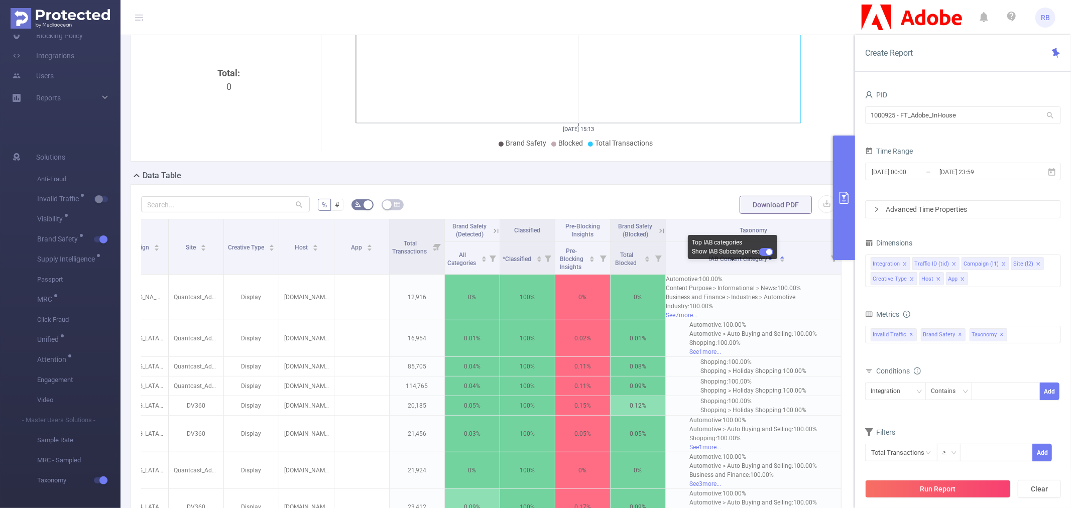
click at [765, 253] on button "button" at bounding box center [766, 252] width 14 height 8
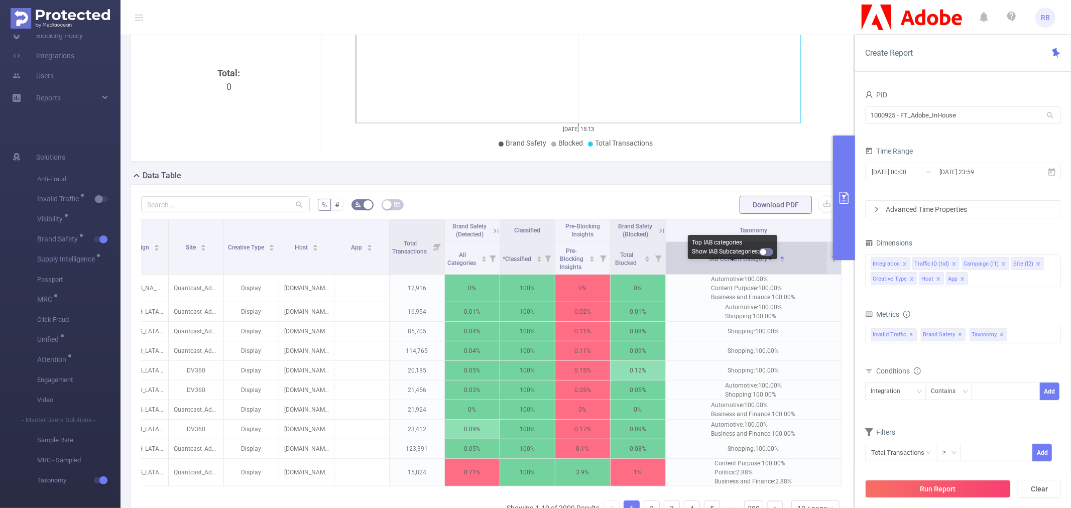
click at [768, 263] on span at bounding box center [771, 258] width 7 height 8
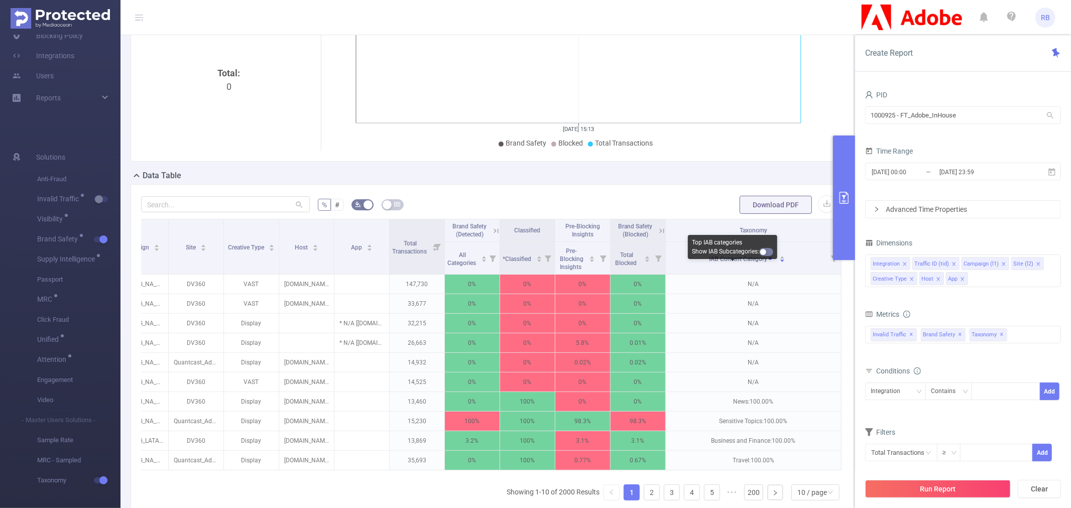
click at [763, 247] on div "Show IAB Subcategories:" at bounding box center [732, 251] width 81 height 9
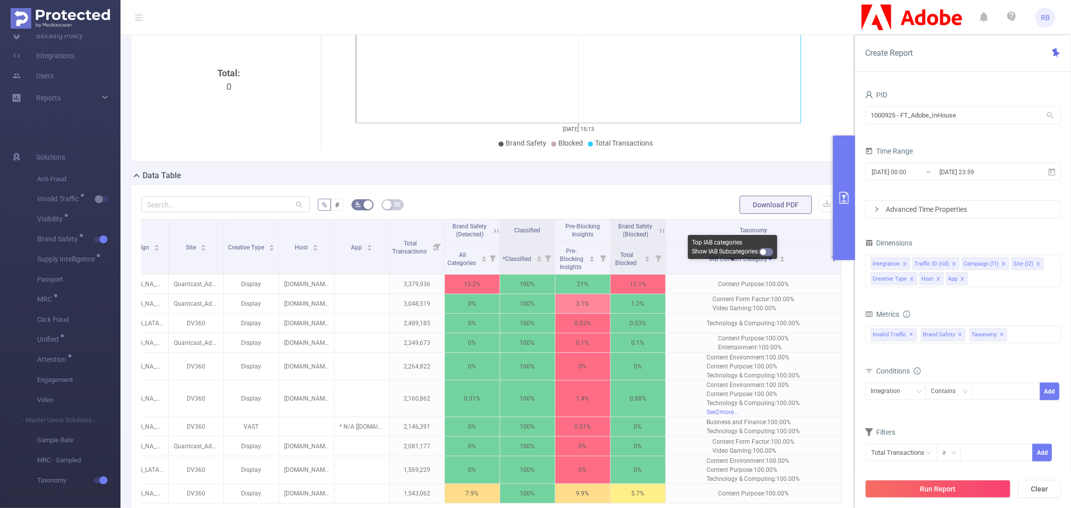
click at [771, 251] on button "button" at bounding box center [766, 252] width 14 height 8
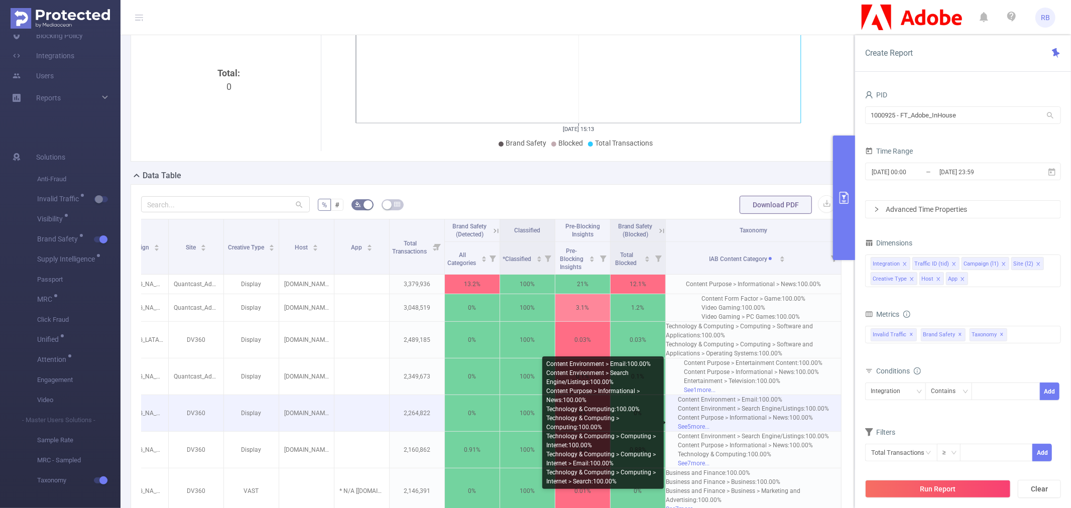
click at [696, 431] on div "See 5 more..." at bounding box center [753, 426] width 151 height 9
click at [680, 431] on div "See 5 more..." at bounding box center [753, 426] width 151 height 9
click at [695, 431] on div "See 5 more..." at bounding box center [753, 426] width 151 height 9
click at [687, 431] on div "See 5 more..." at bounding box center [753, 426] width 151 height 9
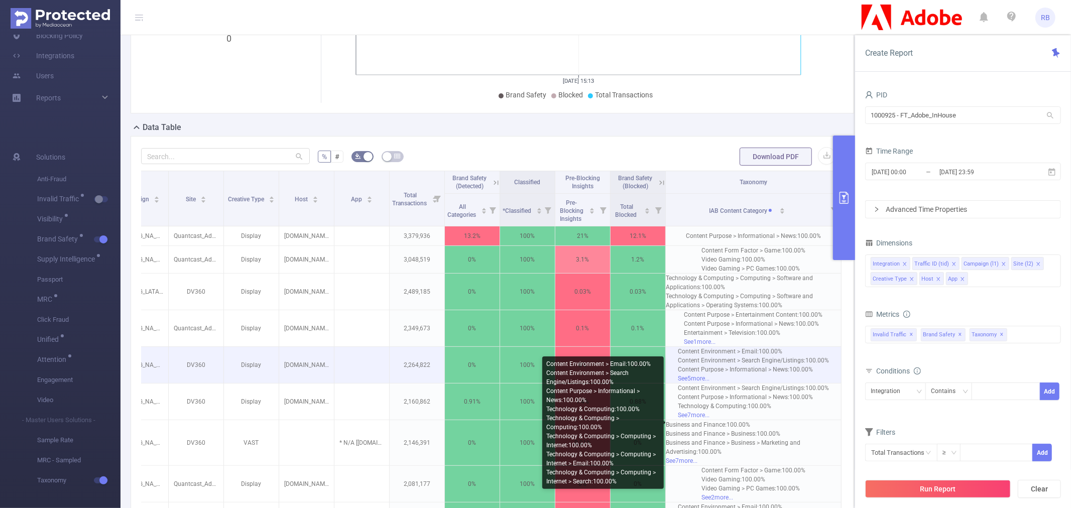
scroll to position [211, 0]
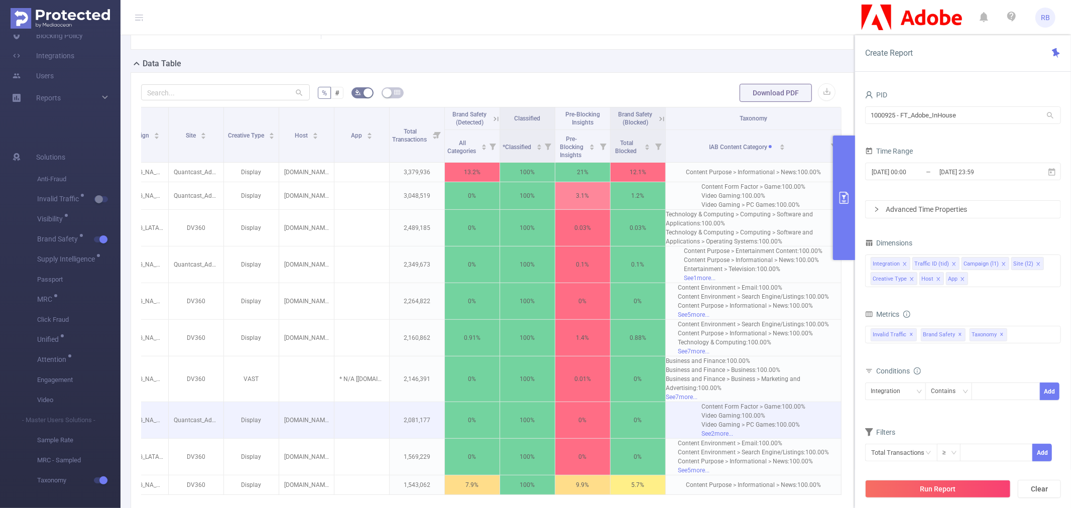
drag, startPoint x: 692, startPoint y: 182, endPoint x: 802, endPoint y: 431, distance: 271.7
click at [803, 431] on tbody "JS Adobe_InHouse [13539] FY24_EG_NA_DocumentCloud_Acrobat_Acquisition [225291] …" at bounding box center [422, 329] width 838 height 332
click at [800, 432] on td "Content Form Factor > Game : 100.00% Video Gaming : 100.00% Video Gaming > PC G…" at bounding box center [754, 420] width 176 height 37
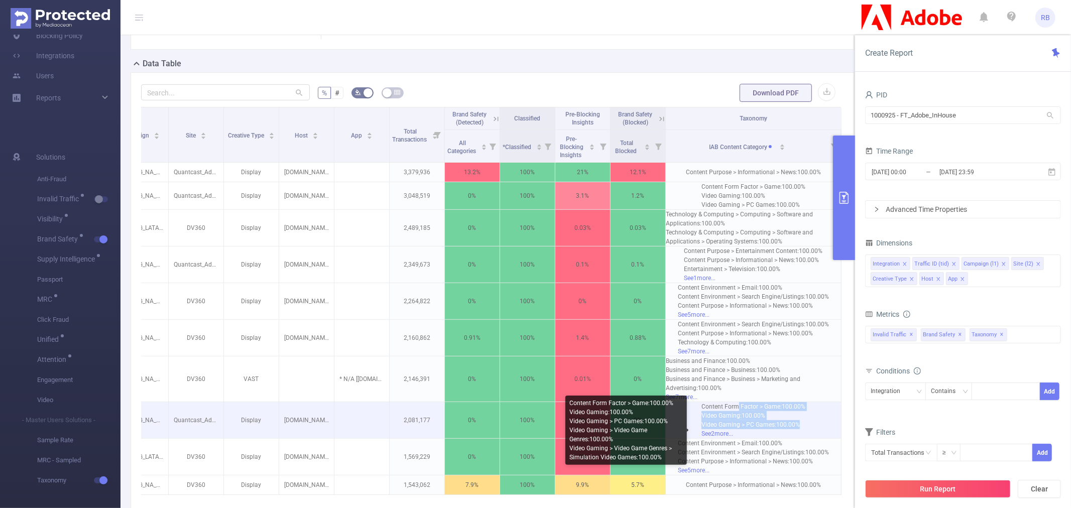
drag, startPoint x: 794, startPoint y: 435, endPoint x: 729, endPoint y: 418, distance: 67.0
click at [729, 418] on div "Content Form Factor > Game : 100.00% Video Gaming : 100.00% Video Gaming > PC G…" at bounding box center [753, 420] width 104 height 36
click at [729, 411] on div "Content Form Factor > Game : 100.00%" at bounding box center [753, 406] width 104 height 9
